Goal: Transaction & Acquisition: Purchase product/service

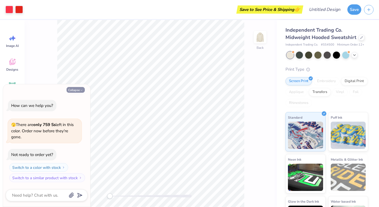
click at [82, 89] on button "Collapse" at bounding box center [75, 90] width 18 height 6
type textarea "x"
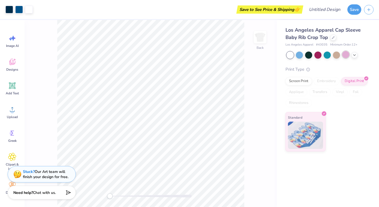
click at [344, 55] on div at bounding box center [345, 54] width 7 height 7
click at [301, 54] on div at bounding box center [299, 54] width 7 height 7
click at [332, 37] on icon at bounding box center [333, 37] width 2 height 2
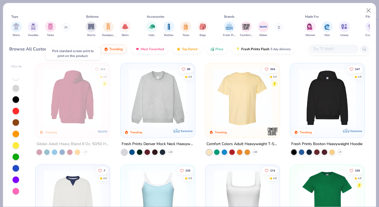
click at [75, 114] on img at bounding box center [72, 98] width 63 height 58
click at [100, 133] on img at bounding box center [103, 131] width 11 height 11
click at [82, 94] on img at bounding box center [72, 98] width 63 height 58
click at [63, 126] on img at bounding box center [72, 98] width 63 height 58
click at [69, 111] on img at bounding box center [72, 98] width 63 height 58
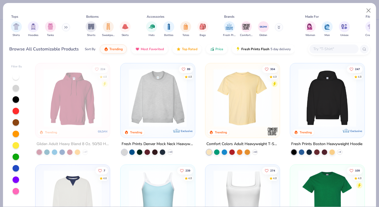
click at [78, 109] on img at bounding box center [72, 98] width 63 height 58
click at [336, 104] on img at bounding box center [326, 98] width 63 height 58
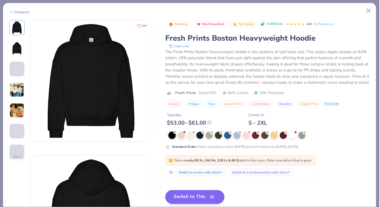
click at [206, 196] on button "Switch to This" at bounding box center [194, 197] width 59 height 14
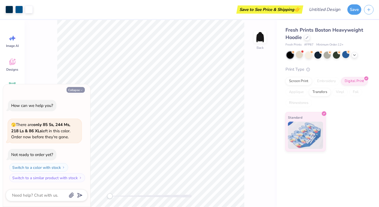
click at [78, 91] on button "Collapse" at bounding box center [75, 90] width 18 height 6
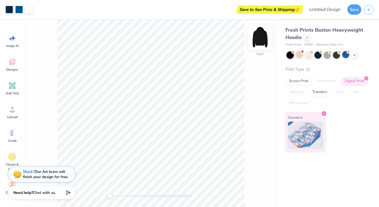
click at [259, 35] on img at bounding box center [260, 37] width 22 height 22
click at [259, 40] on img at bounding box center [260, 37] width 22 height 22
click at [352, 56] on div at bounding box center [354, 54] width 6 height 6
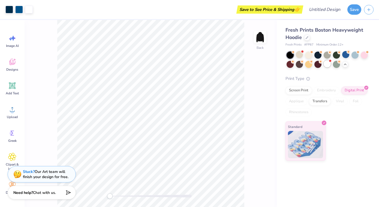
click at [326, 64] on div at bounding box center [326, 63] width 7 height 7
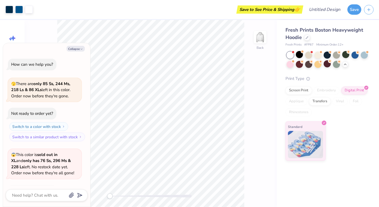
scroll to position [35, 0]
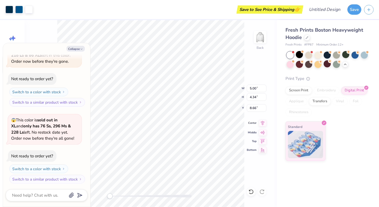
click at [262, 124] on icon at bounding box center [263, 122] width 4 height 5
click at [80, 49] on icon "button" at bounding box center [81, 48] width 3 height 3
type textarea "x"
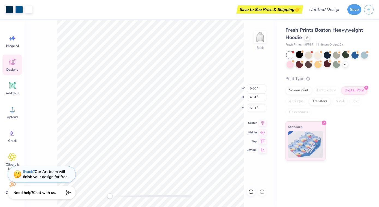
click at [261, 124] on icon at bounding box center [263, 123] width 8 height 7
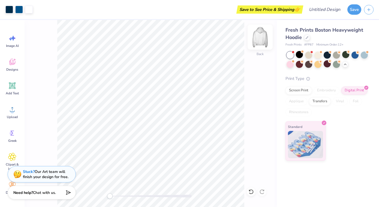
click at [257, 37] on img at bounding box center [260, 37] width 22 height 22
drag, startPoint x: 259, startPoint y: 51, endPoint x: 259, endPoint y: 46, distance: 5.2
click at [259, 51] on div "Front" at bounding box center [151, 113] width 252 height 187
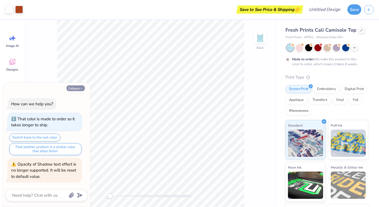
click at [77, 89] on button "Collapse" at bounding box center [75, 88] width 18 height 6
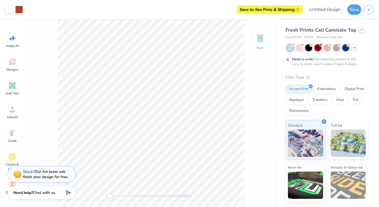
click at [358, 31] on div at bounding box center [361, 30] width 6 height 6
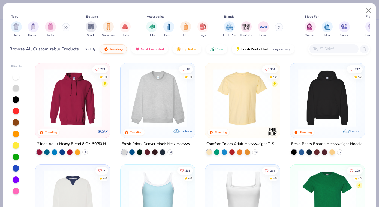
click at [98, 116] on img at bounding box center [72, 98] width 63 height 58
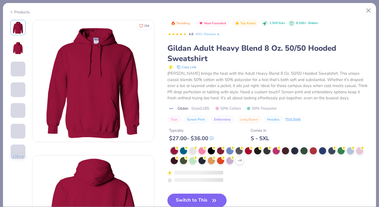
click at [182, 187] on div "Trending Most Favorited Top Rated 2.5M Clicks 8,100+ Orders 4.8 400+ Reviews Gi…" at bounding box center [268, 143] width 202 height 247
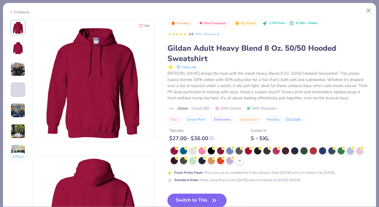
drag, startPoint x: 185, startPoint y: 198, endPoint x: 237, endPoint y: 161, distance: 63.9
click at [185, 198] on button "Switch to This" at bounding box center [196, 200] width 59 height 14
click at [237, 161] on icon at bounding box center [239, 160] width 4 height 4
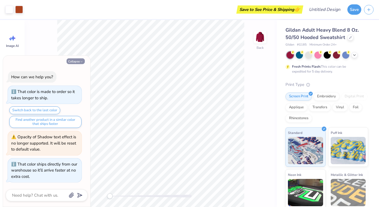
click at [82, 63] on icon "button" at bounding box center [81, 61] width 3 height 3
type textarea "x"
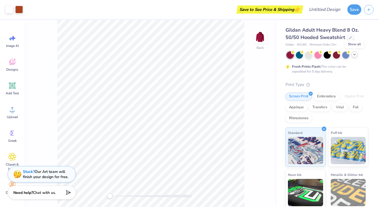
click at [354, 54] on icon at bounding box center [354, 54] width 4 height 4
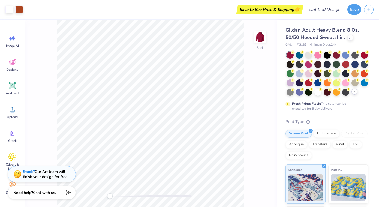
click at [354, 91] on icon at bounding box center [354, 91] width 4 height 4
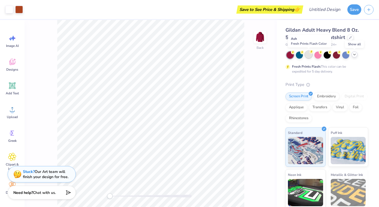
click at [310, 54] on div at bounding box center [308, 54] width 7 height 7
click at [355, 56] on icon at bounding box center [354, 54] width 4 height 4
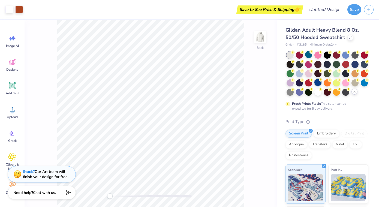
click at [319, 83] on div at bounding box center [317, 82] width 7 height 7
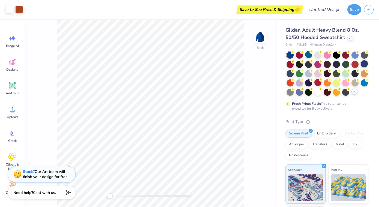
click at [363, 65] on div at bounding box center [363, 63] width 7 height 7
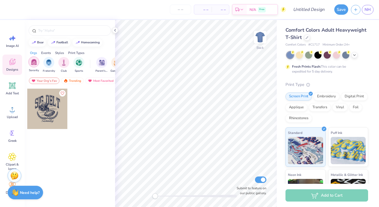
click at [33, 67] on div "filter for Sorority" at bounding box center [33, 61] width 11 height 11
click at [45, 81] on div "Your Org's Fav" at bounding box center [44, 80] width 31 height 7
click at [74, 80] on div "Trending" at bounding box center [72, 80] width 23 height 7
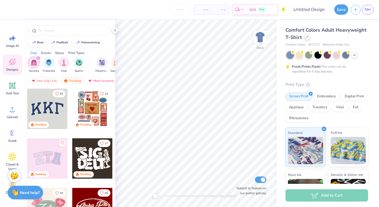
click at [307, 37] on icon at bounding box center [306, 37] width 3 height 3
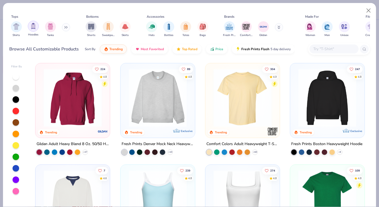
click at [32, 27] on img "filter for Hoodies" at bounding box center [33, 26] width 6 height 6
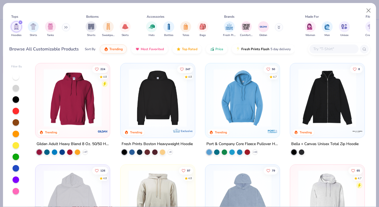
click at [238, 102] on img at bounding box center [242, 98] width 63 height 58
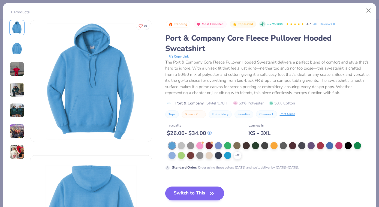
click at [194, 194] on button "Switch to This" at bounding box center [194, 193] width 59 height 14
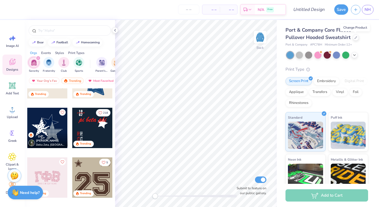
scroll to position [378, 0]
click at [54, 126] on div at bounding box center [47, 127] width 40 height 40
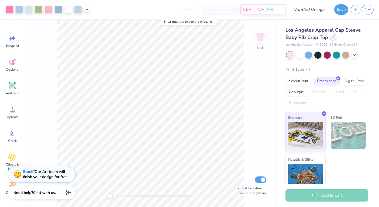
click at [332, 38] on icon at bounding box center [333, 37] width 3 height 3
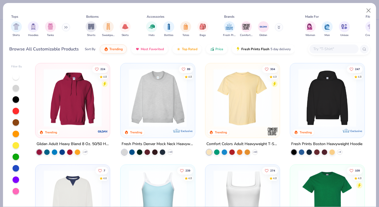
click at [323, 95] on img at bounding box center [326, 98] width 63 height 58
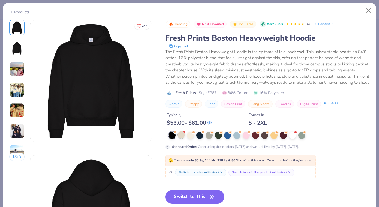
click at [182, 133] on div at bounding box center [181, 134] width 7 height 7
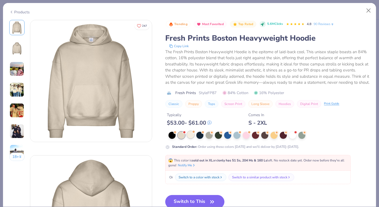
click at [192, 134] on div at bounding box center [190, 134] width 7 height 7
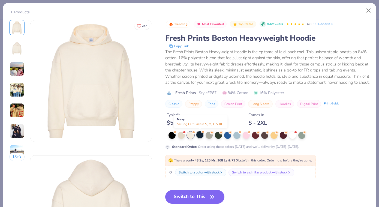
click at [200, 134] on div at bounding box center [199, 134] width 7 height 7
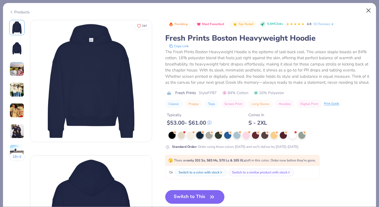
click at [368, 14] on button "Close" at bounding box center [368, 10] width 10 height 10
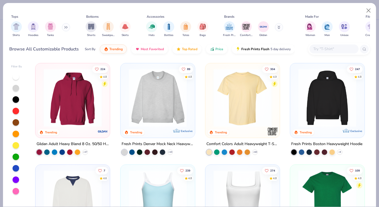
click at [335, 47] on input "text" at bounding box center [334, 49] width 42 height 6
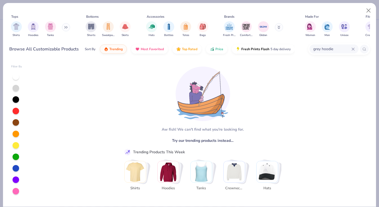
click at [338, 49] on input "grey hoodie" at bounding box center [332, 49] width 39 height 6
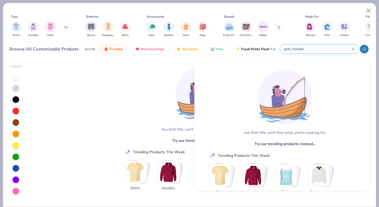
click at [338, 49] on input "grey hoodie" at bounding box center [317, 49] width 68 height 6
click at [296, 48] on input "grey hoodie" at bounding box center [317, 49] width 68 height 6
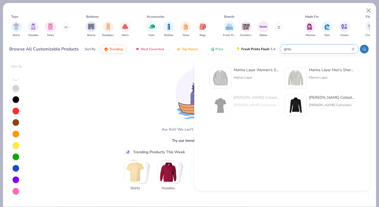
type input "grey"
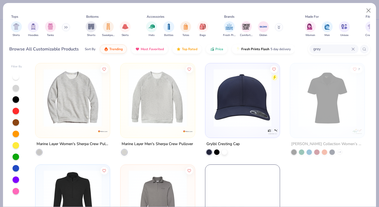
click at [81, 104] on img at bounding box center [72, 98] width 63 height 58
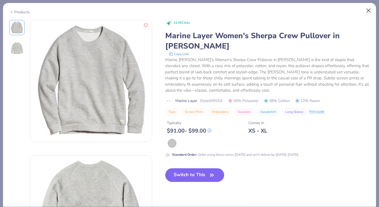
click at [366, 8] on button "Close" at bounding box center [368, 10] width 10 height 10
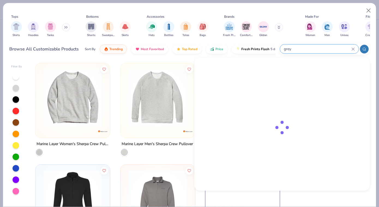
click at [331, 50] on input "grey" at bounding box center [317, 49] width 68 height 6
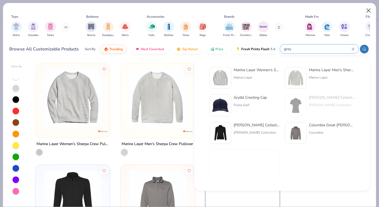
click at [367, 11] on button "Close" at bounding box center [368, 10] width 10 height 10
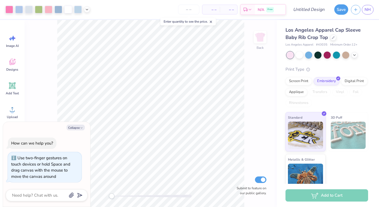
click at [111, 193] on div "Back Submit to feature on our public gallery." at bounding box center [151, 113] width 252 height 187
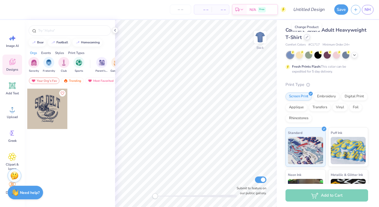
click at [306, 36] on icon at bounding box center [306, 37] width 3 height 3
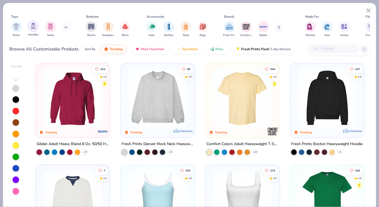
click at [37, 26] on div "filter for Hoodies" at bounding box center [33, 26] width 11 height 11
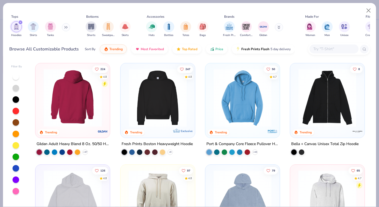
click at [156, 107] on img at bounding box center [157, 98] width 63 height 58
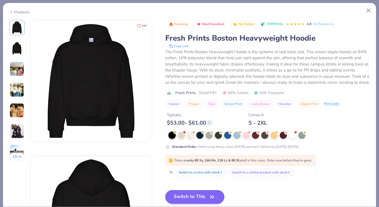
click at [197, 201] on button "Switch to This" at bounding box center [194, 197] width 59 height 14
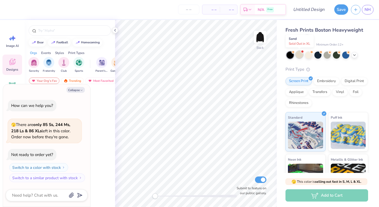
click at [299, 56] on div at bounding box center [299, 54] width 7 height 7
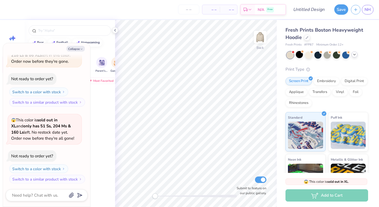
click at [353, 54] on icon at bounding box center [354, 54] width 4 height 4
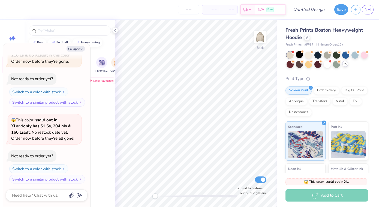
scroll to position [0, 0]
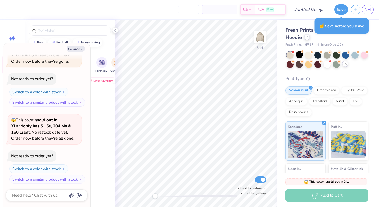
click at [304, 37] on div at bounding box center [307, 37] width 6 height 6
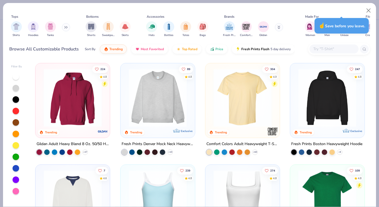
click at [69, 128] on div at bounding box center [72, 99] width 69 height 66
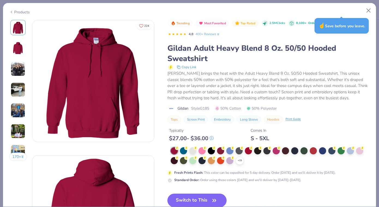
type textarea "x"
